Goal: Check status: Check status

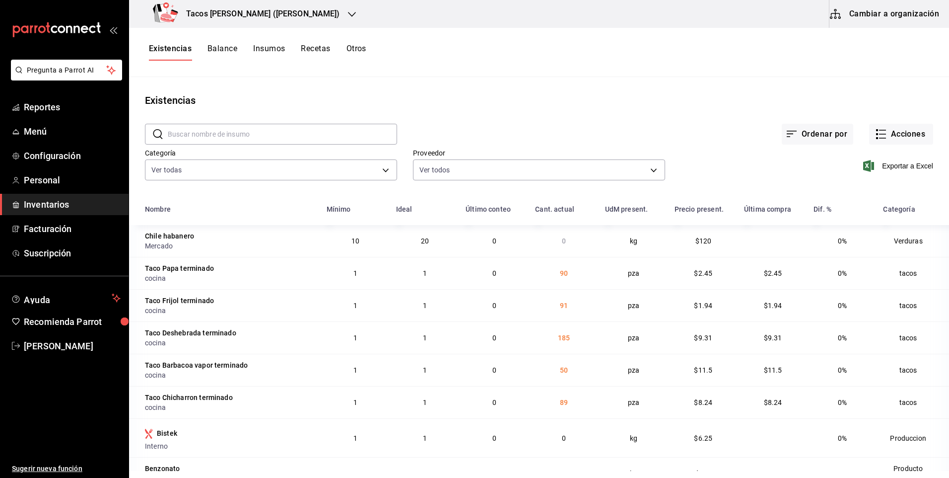
click at [312, 52] on button "Recetas" at bounding box center [315, 52] width 29 height 17
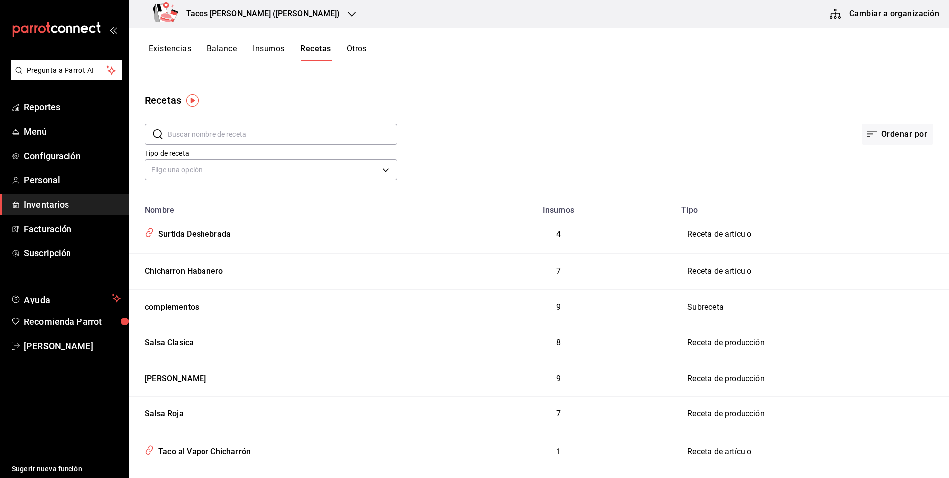
click at [178, 49] on button "Existencias" at bounding box center [170, 52] width 42 height 17
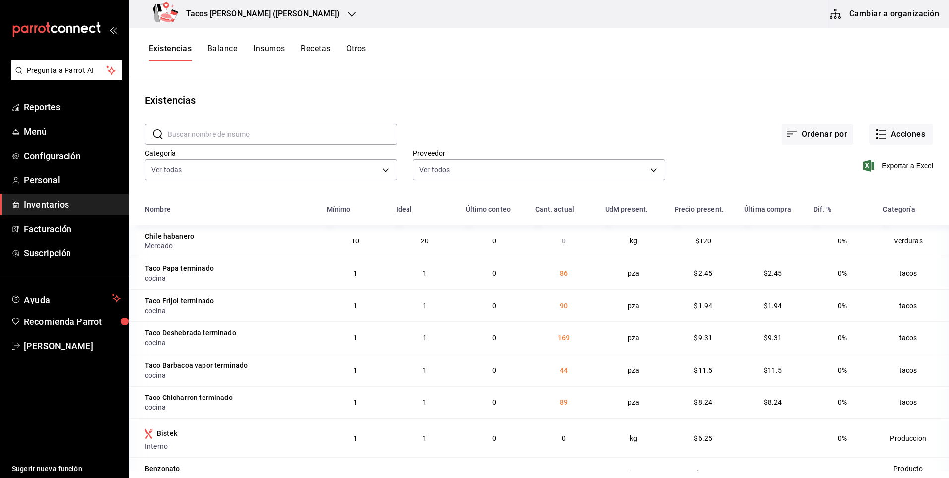
click at [294, 20] on div "Tacos [PERSON_NAME] ([PERSON_NAME])" at bounding box center [248, 14] width 223 height 28
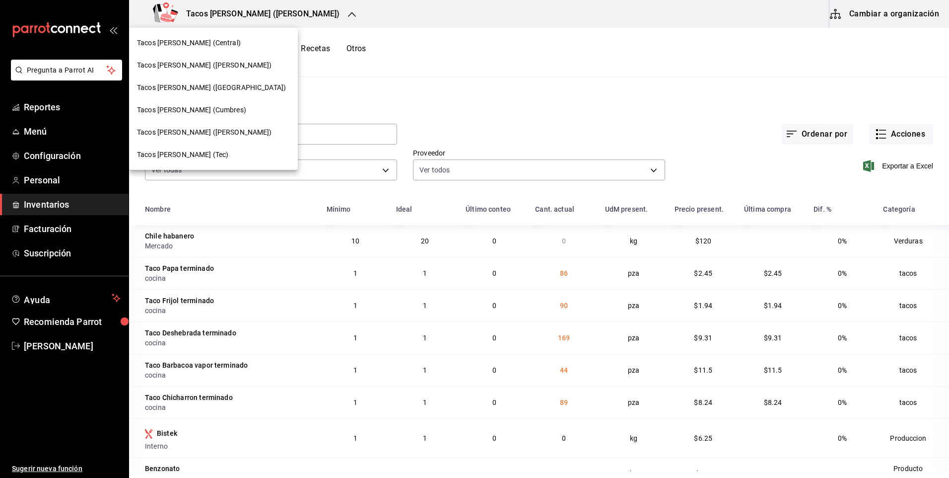
click at [224, 46] on div "Tacos Don Pedro (Central)" at bounding box center [213, 43] width 153 height 10
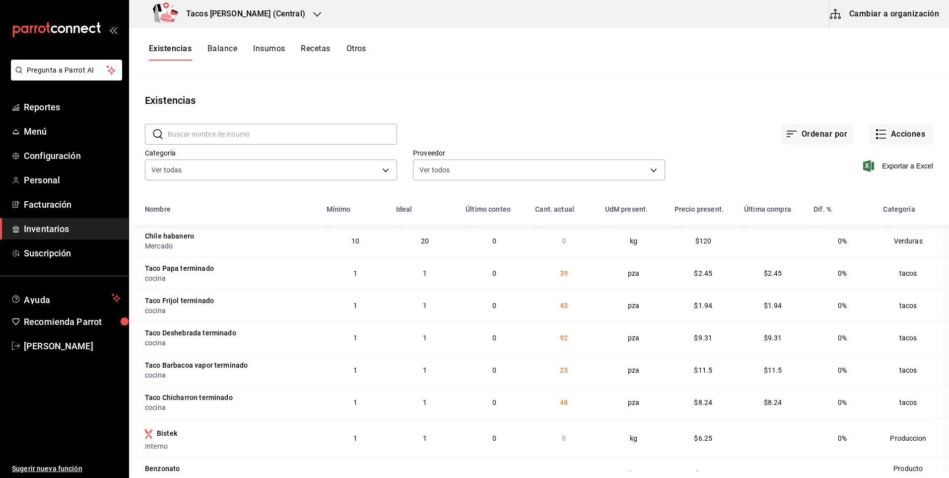
click at [283, 16] on div "Tacos [PERSON_NAME] (Central)" at bounding box center [231, 14] width 188 height 28
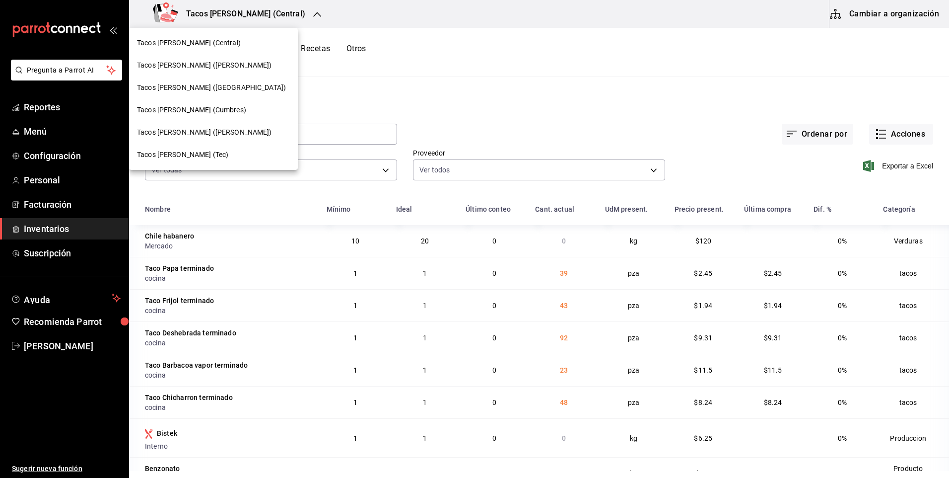
click at [222, 92] on span "Tacos don Pedro (Cordillera)" at bounding box center [211, 87] width 149 height 10
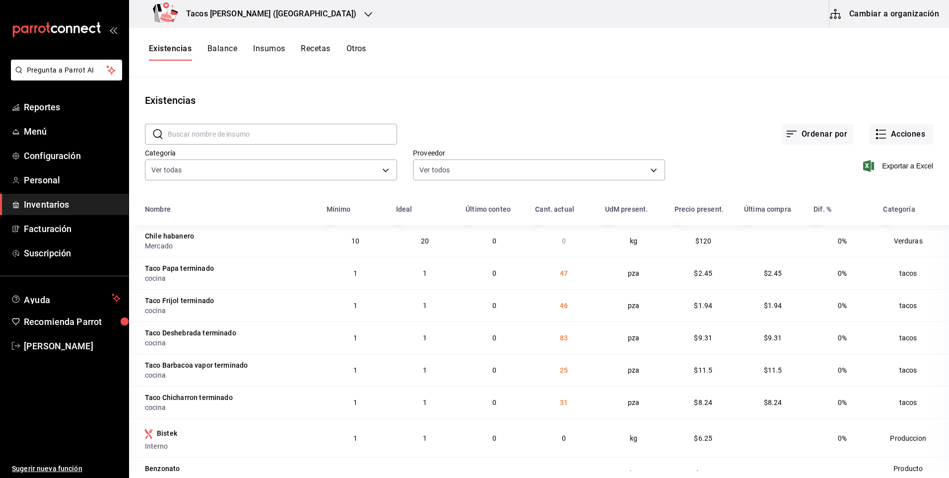
click at [321, 49] on button "Recetas" at bounding box center [315, 52] width 29 height 17
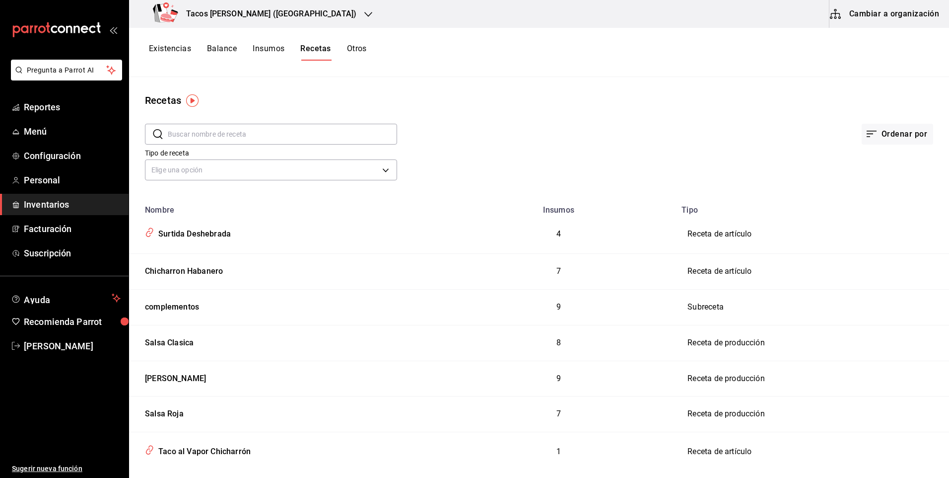
click at [181, 51] on button "Existencias" at bounding box center [170, 52] width 42 height 17
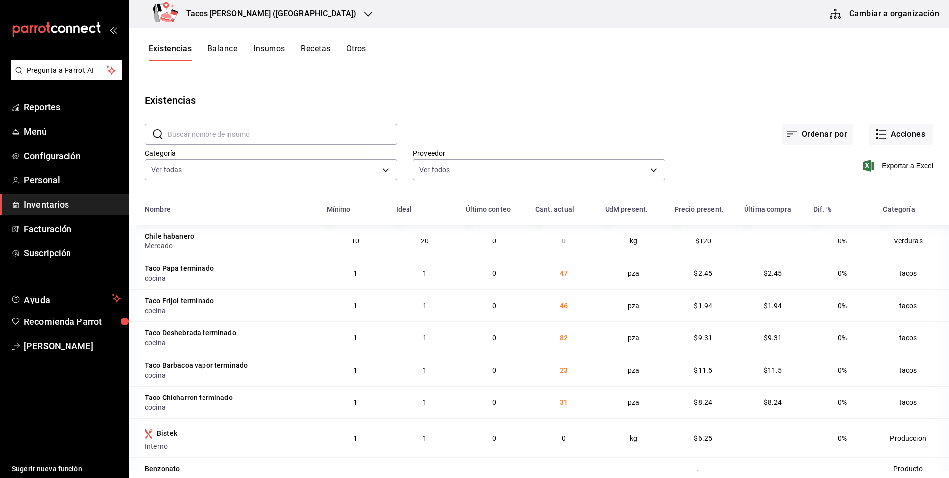
click at [283, 10] on h3 "Tacos don Pedro (Cordillera)" at bounding box center [267, 14] width 178 height 12
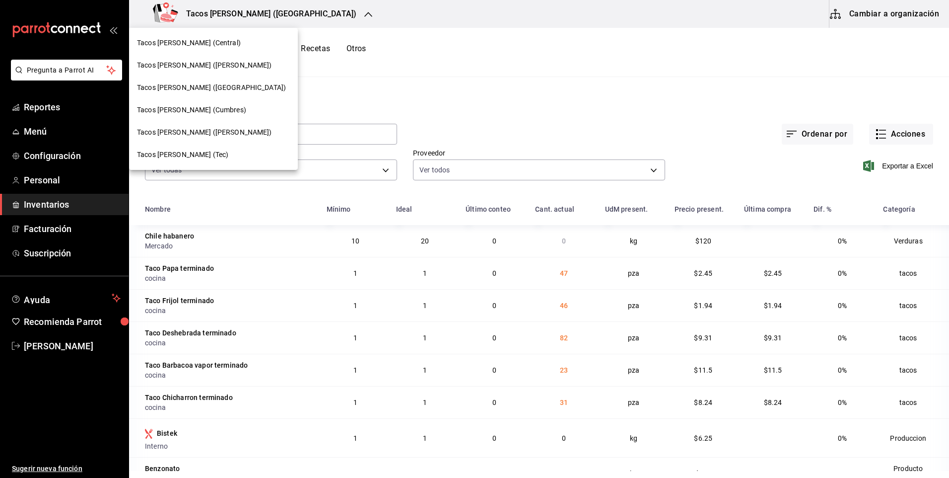
click at [232, 47] on div "Tacos Don Pedro (Central)" at bounding box center [213, 43] width 153 height 10
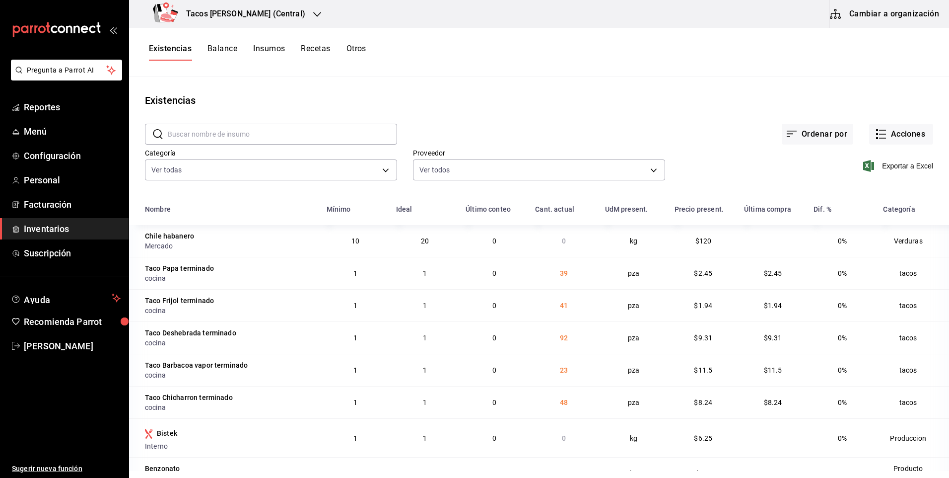
click at [282, 15] on div "Tacos [PERSON_NAME] (Central)" at bounding box center [231, 14] width 188 height 28
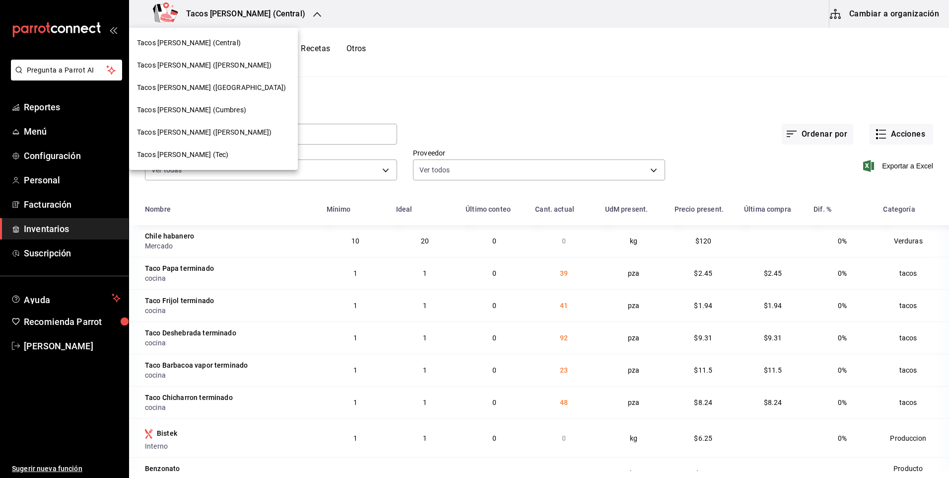
click at [242, 66] on div "Tacos [PERSON_NAME] ([PERSON_NAME])" at bounding box center [213, 65] width 153 height 10
